Goal: Transaction & Acquisition: Purchase product/service

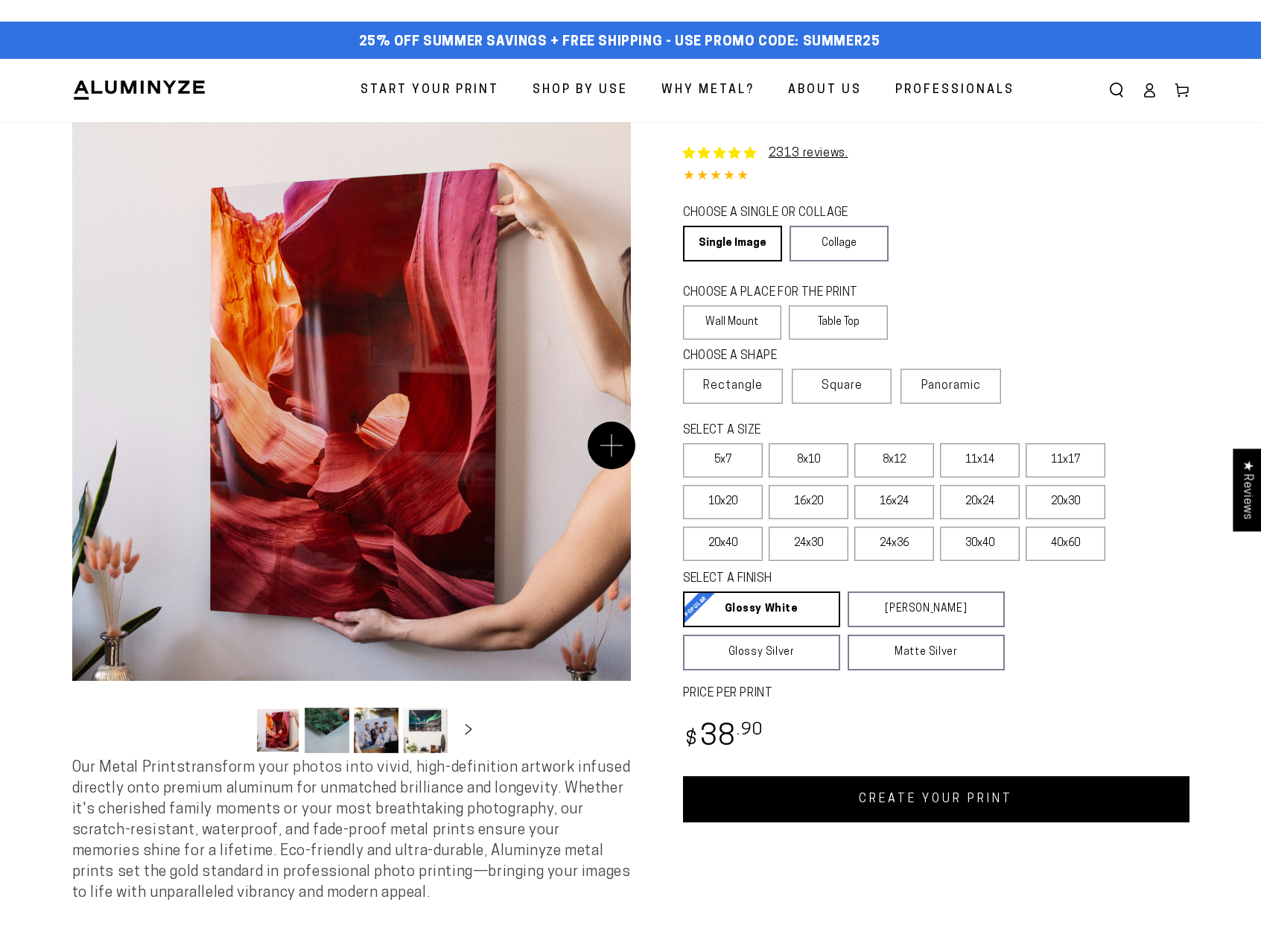
select select "**********"
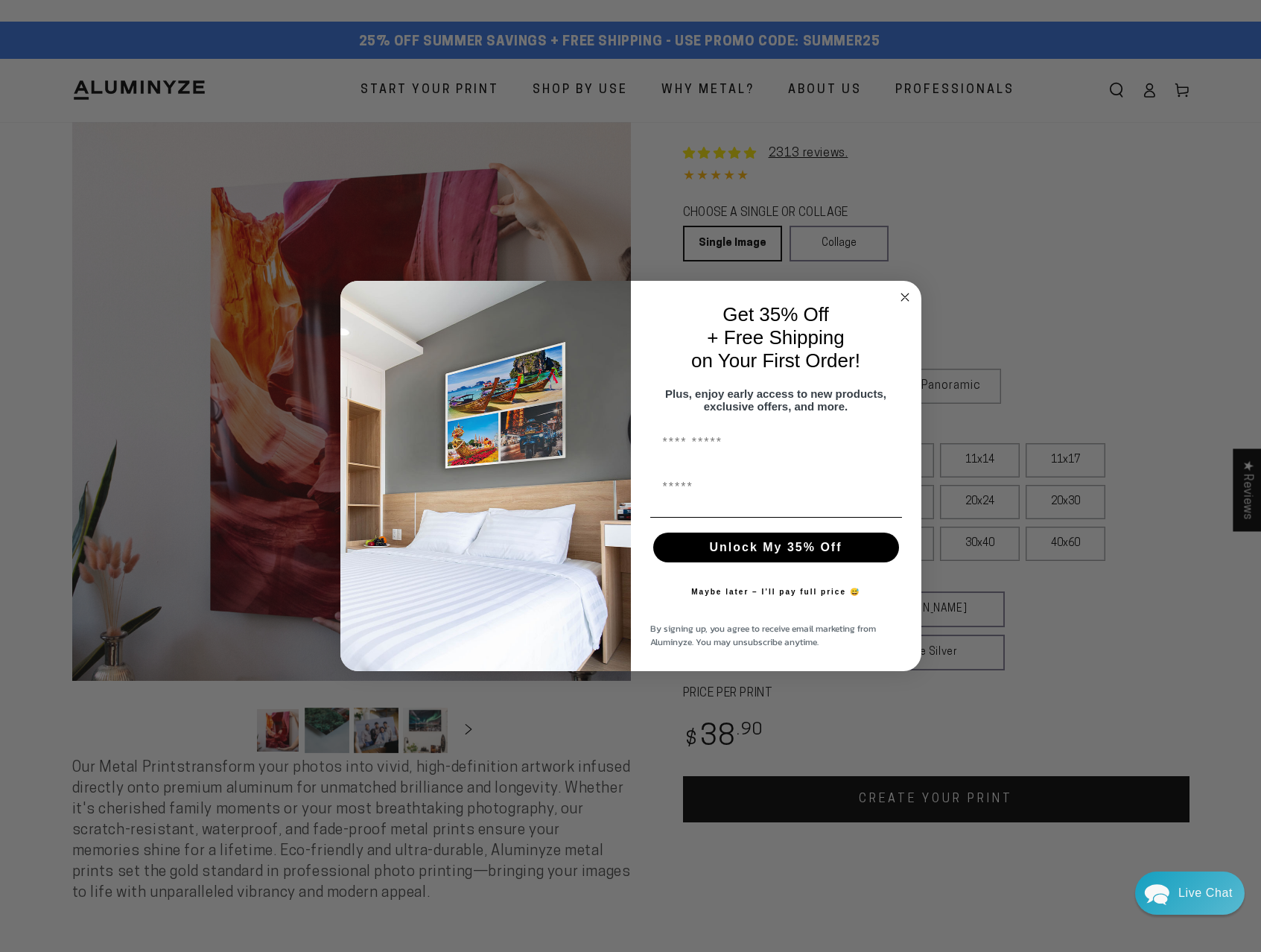
click at [906, 293] on icon "Close dialog" at bounding box center [905, 297] width 8 height 8
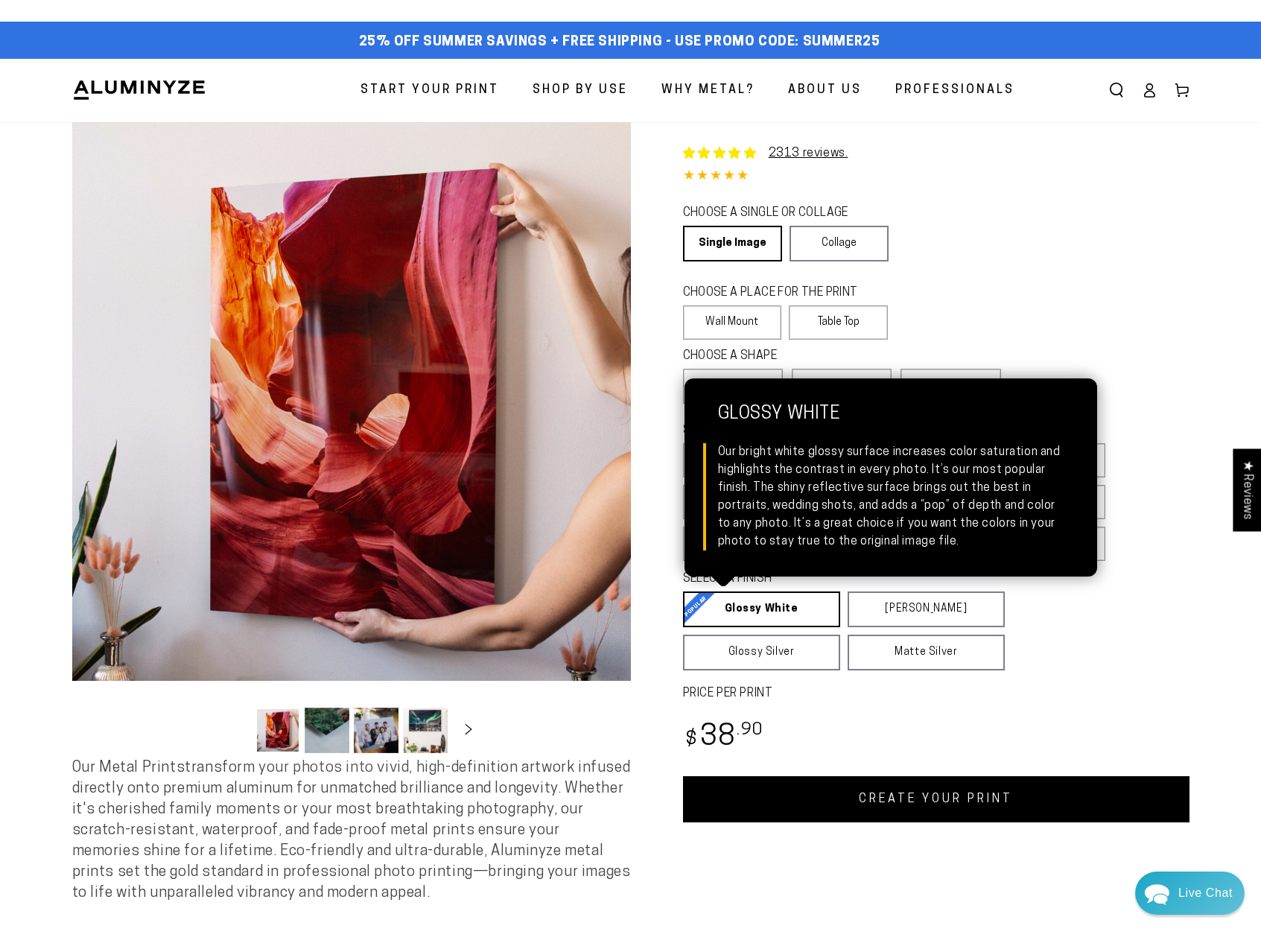
click at [796, 613] on link "Glossy White Glossy White Our bright white glossy surface increases color satur…" at bounding box center [761, 609] width 157 height 36
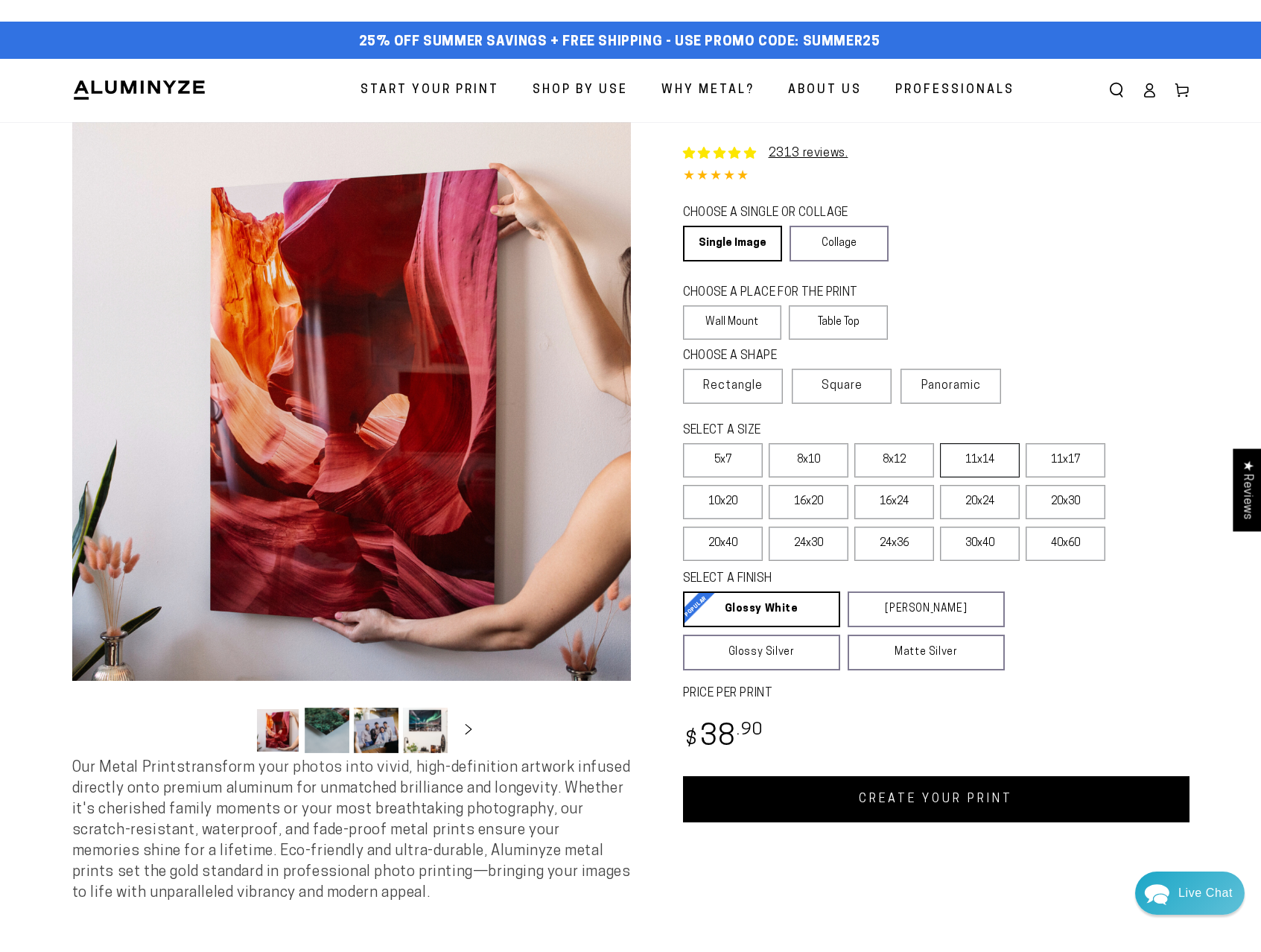
click at [981, 468] on label "11x14" at bounding box center [980, 461] width 80 height 35
click at [973, 547] on label "30x40" at bounding box center [980, 544] width 80 height 35
click at [900, 551] on label "24x36" at bounding box center [894, 544] width 80 height 35
click at [818, 545] on label "24x30" at bounding box center [808, 544] width 80 height 35
click at [740, 545] on label "20x40" at bounding box center [722, 544] width 80 height 35
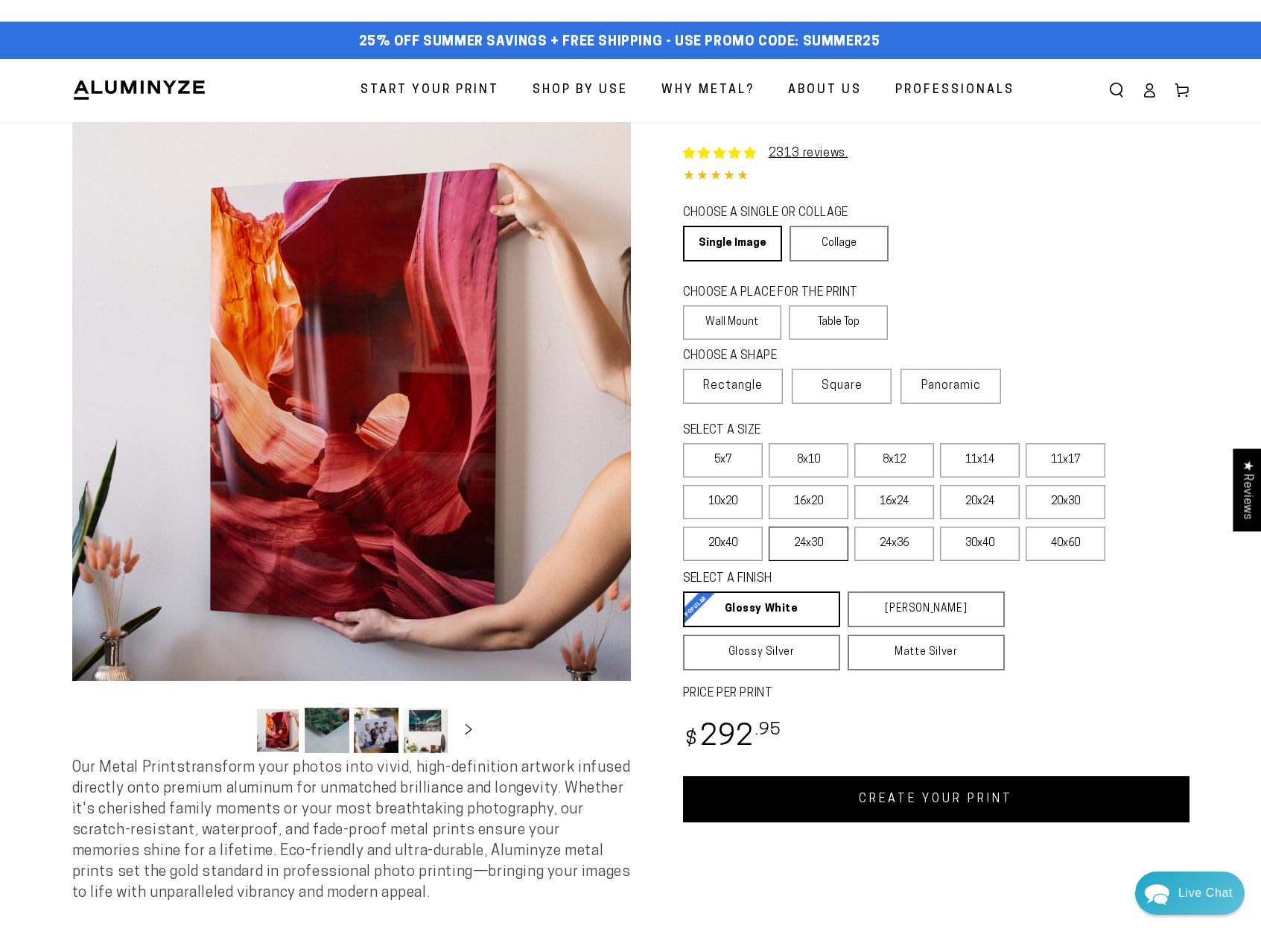
click at [794, 550] on label "24x30" at bounding box center [808, 544] width 80 height 35
click at [1053, 505] on label "20x30" at bounding box center [1066, 502] width 80 height 35
click at [826, 547] on label "24x30" at bounding box center [808, 544] width 80 height 35
click at [1030, 808] on link "CREATE YOUR PRINT" at bounding box center [936, 799] width 507 height 46
